Goal: Find specific page/section: Find specific page/section

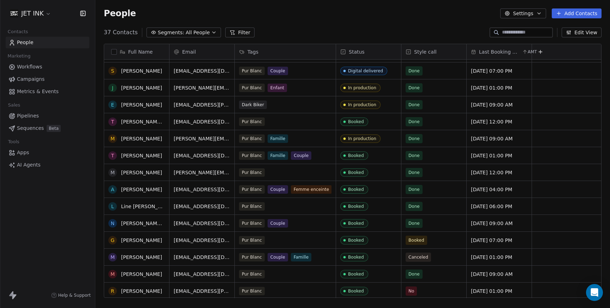
scroll to position [123, 0]
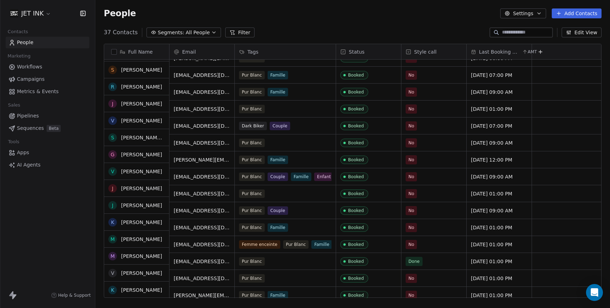
scroll to position [388, 0]
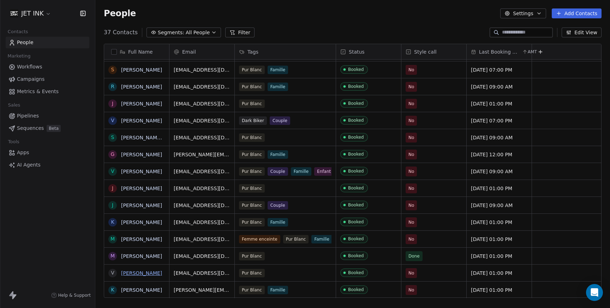
click at [136, 275] on link "[PERSON_NAME]" at bounding box center [141, 273] width 41 height 6
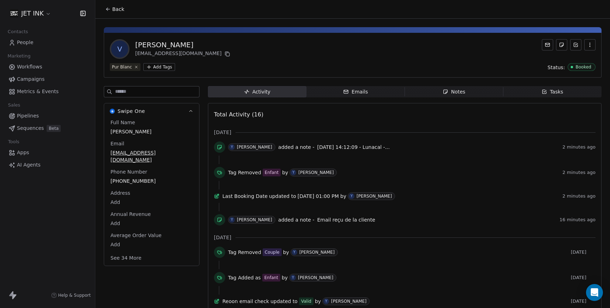
click at [349, 148] on span "[DATE] 14:12:09 - Lunacal -..." at bounding box center [353, 147] width 73 height 6
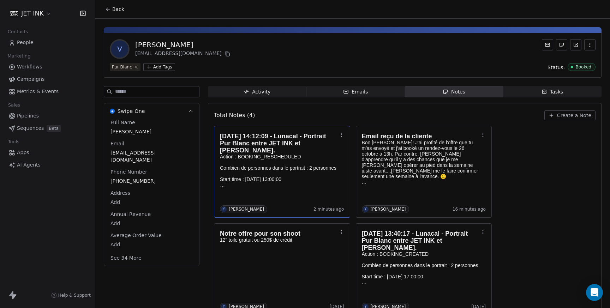
click at [447, 49] on div "**********" at bounding box center [305, 154] width 610 height 308
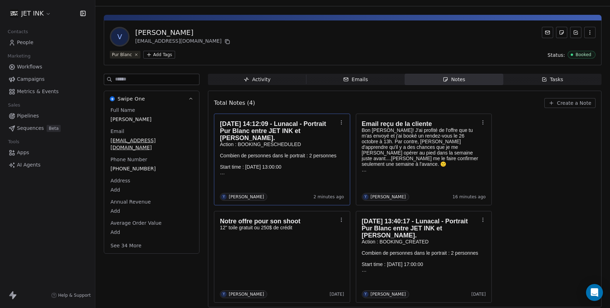
scroll to position [16, 0]
